Goal: Contribute content: Add original content to the website for others to see

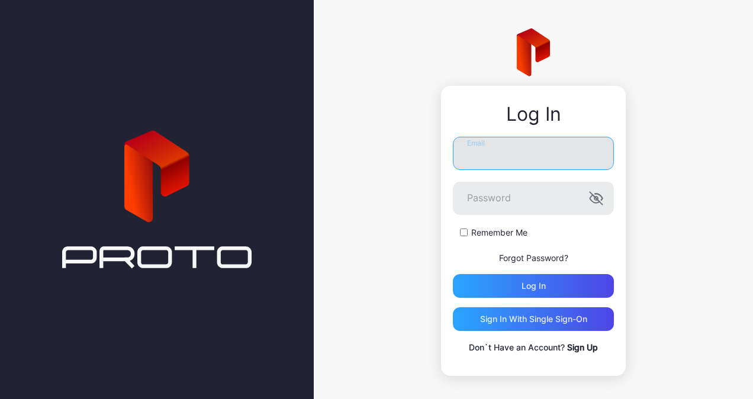
drag, startPoint x: 0, startPoint y: 0, endPoint x: 488, endPoint y: 159, distance: 513.3
click at [488, 159] on input "Email" at bounding box center [533, 153] width 161 height 33
type input "**********"
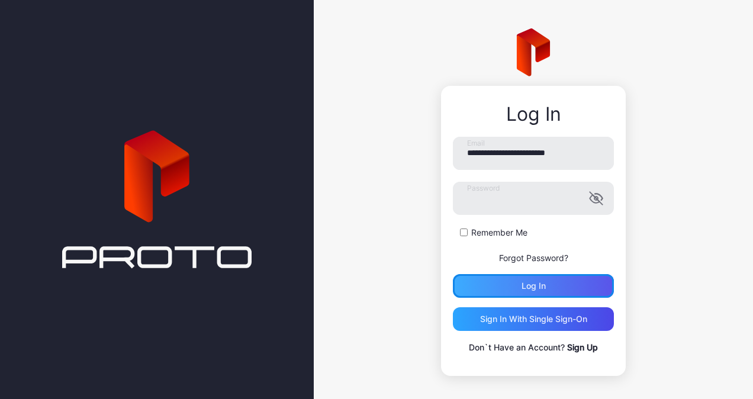
click at [489, 283] on div "Log in" at bounding box center [533, 286] width 161 height 24
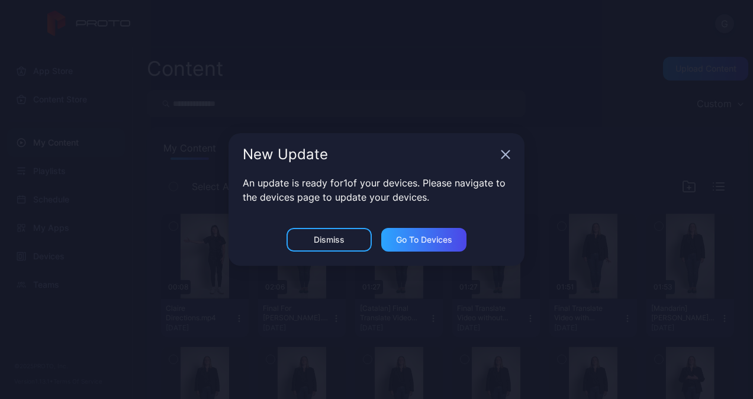
click at [507, 153] on icon "button" at bounding box center [506, 155] width 8 height 8
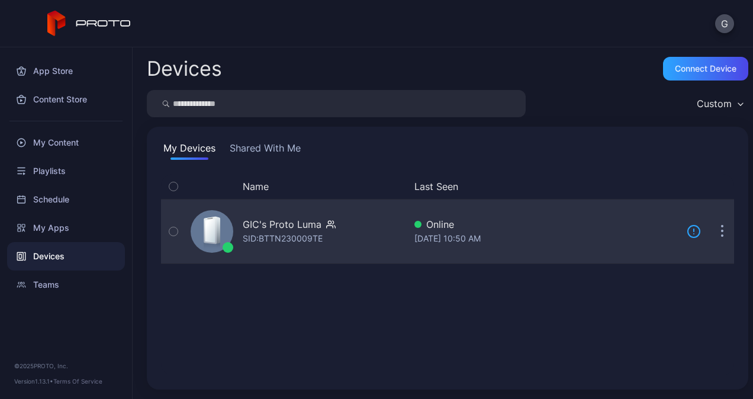
click at [221, 231] on icon at bounding box center [212, 233] width 20 height 34
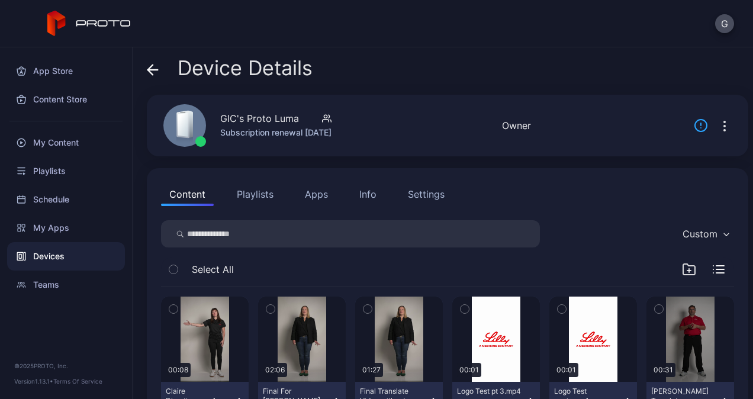
click at [252, 196] on button "Playlists" at bounding box center [254, 194] width 53 height 24
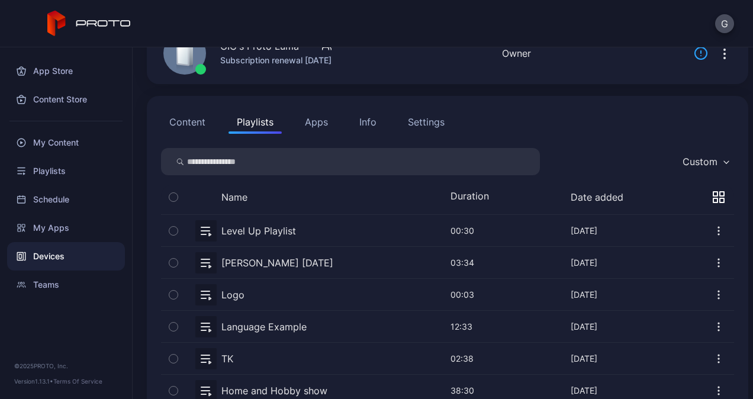
scroll to position [51, 0]
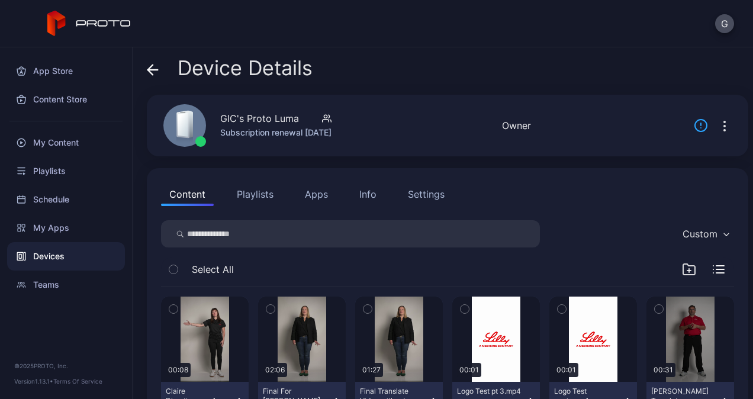
click at [250, 188] on button "Playlists" at bounding box center [254, 194] width 53 height 24
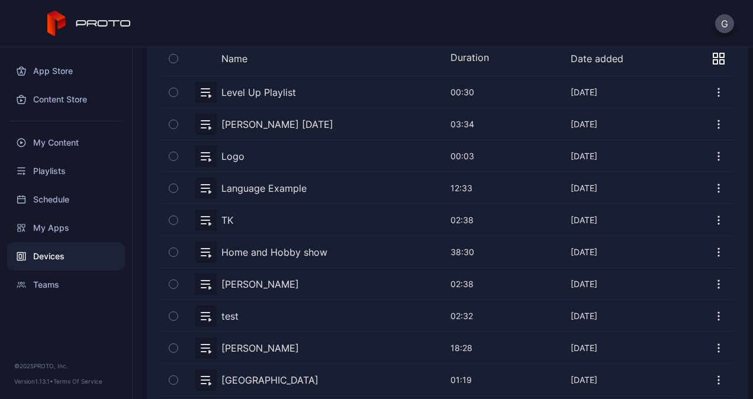
scroll to position [229, 0]
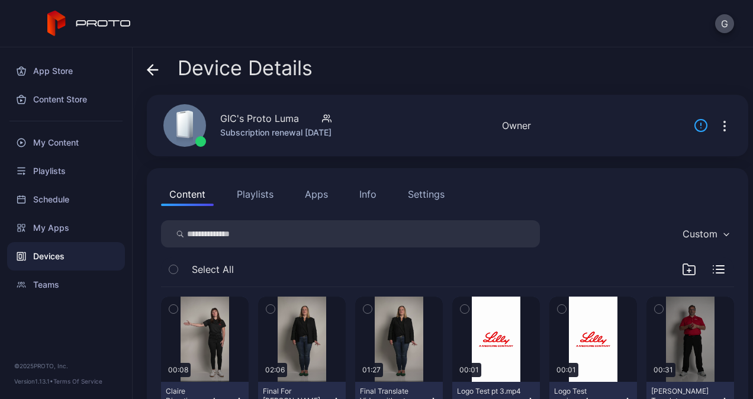
click at [260, 195] on button "Playlists" at bounding box center [254, 194] width 53 height 24
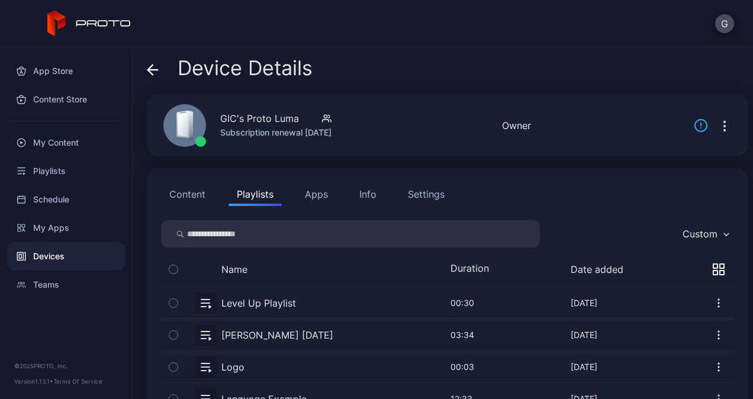
click at [185, 189] on button "Content" at bounding box center [187, 194] width 53 height 24
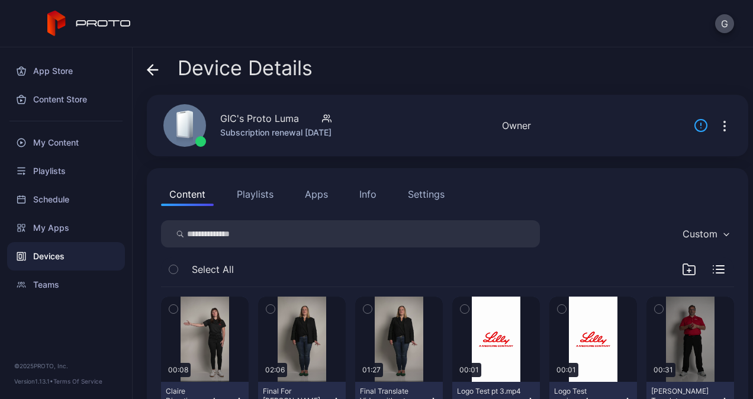
click at [682, 272] on icon "button" at bounding box center [689, 269] width 14 height 14
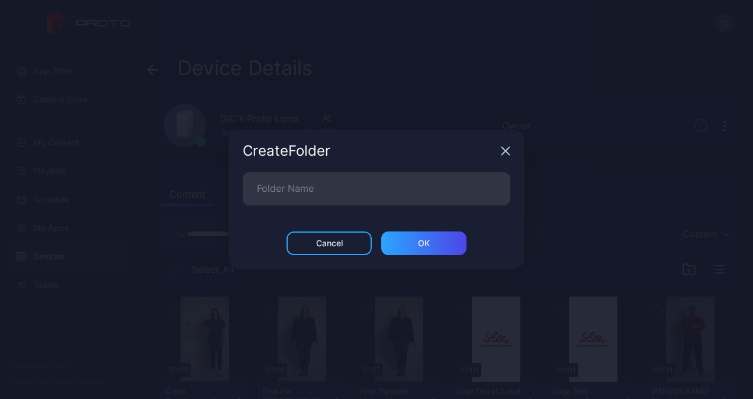
click at [503, 154] on icon "button" at bounding box center [506, 151] width 8 height 8
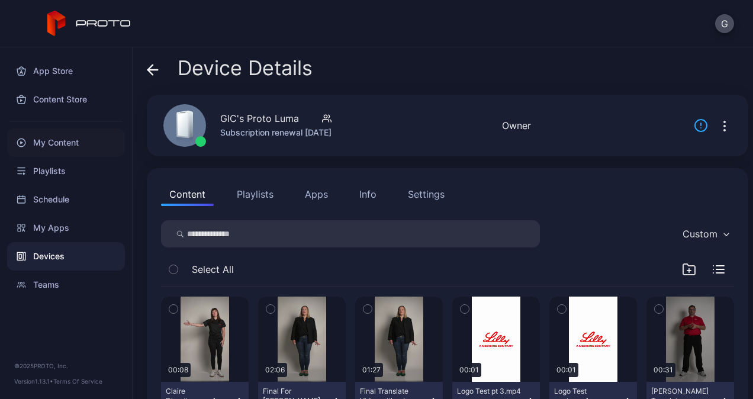
click at [82, 146] on div "My Content" at bounding box center [66, 142] width 118 height 28
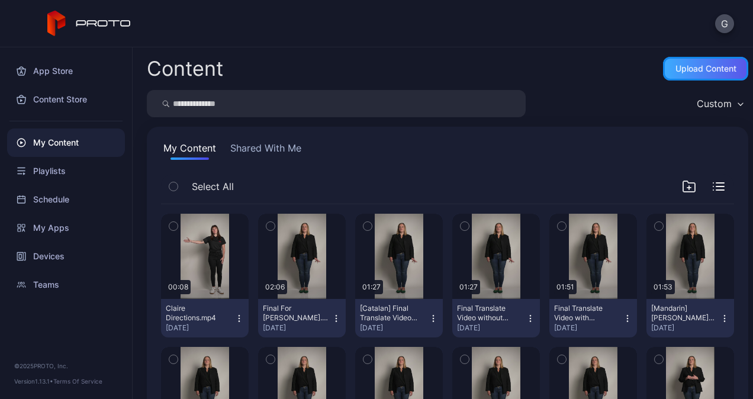
click at [684, 71] on div "Upload Content" at bounding box center [705, 68] width 61 height 9
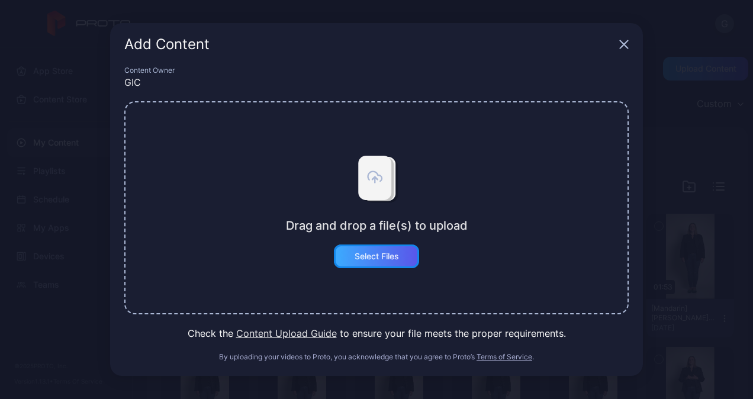
click at [379, 257] on div "Select Files" at bounding box center [376, 255] width 44 height 9
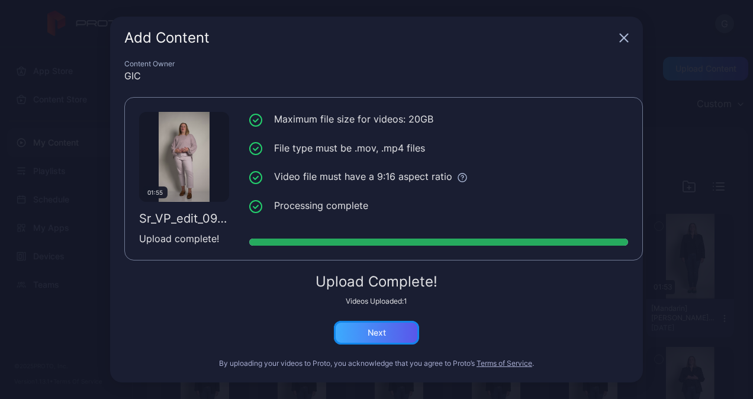
click at [382, 330] on div "Next" at bounding box center [376, 332] width 18 height 9
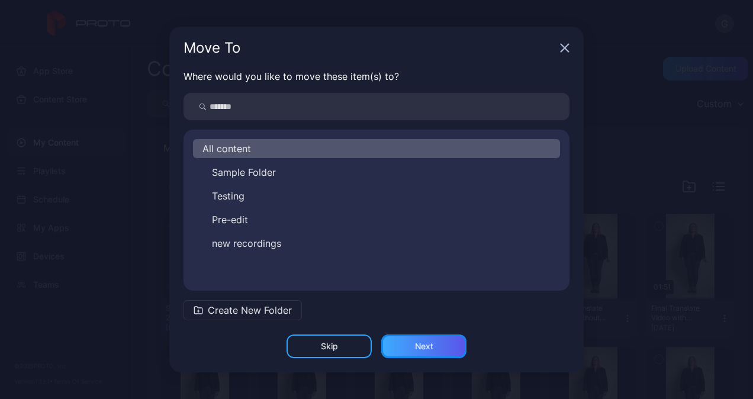
click at [427, 344] on div "Next" at bounding box center [424, 345] width 18 height 9
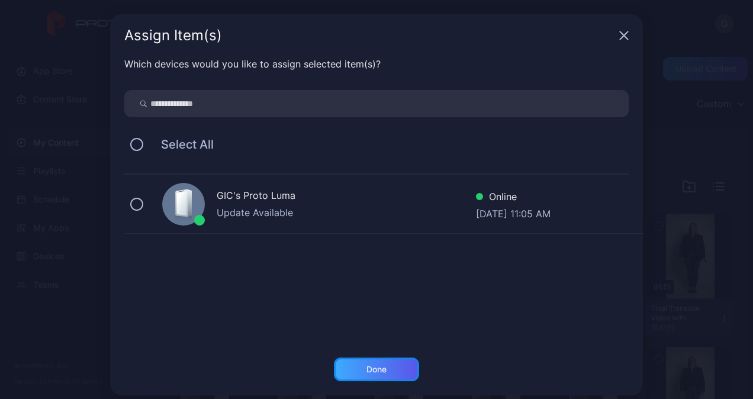
click at [388, 369] on div "Done" at bounding box center [376, 369] width 85 height 24
